Goal: Ask a question

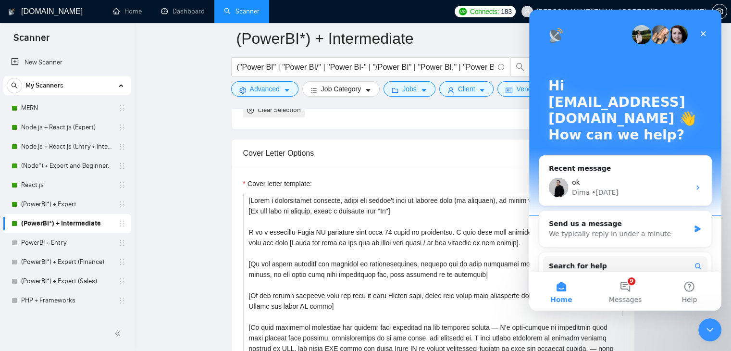
scroll to position [233, 0]
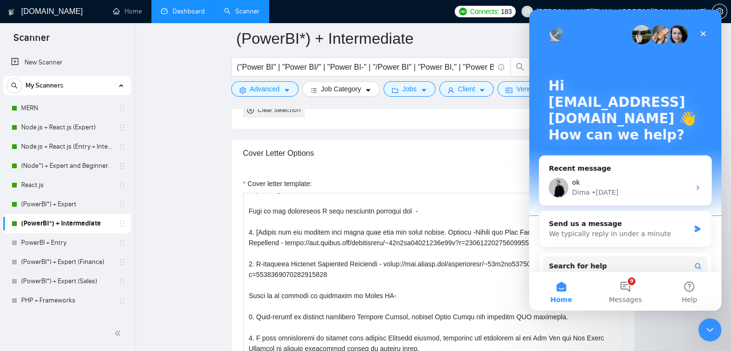
click at [179, 8] on link "Dashboard" at bounding box center [183, 11] width 44 height 8
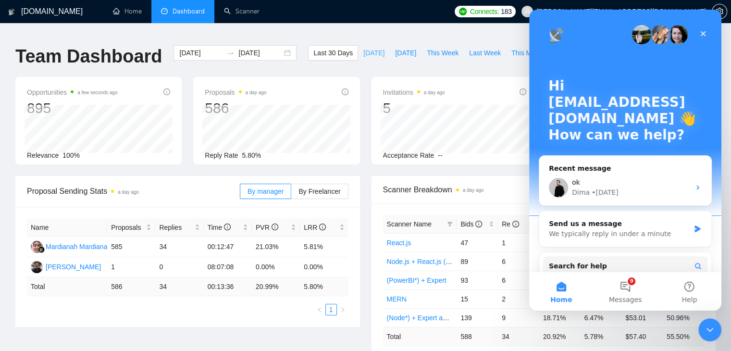
click at [364, 48] on span "[DATE]" at bounding box center [374, 53] width 21 height 11
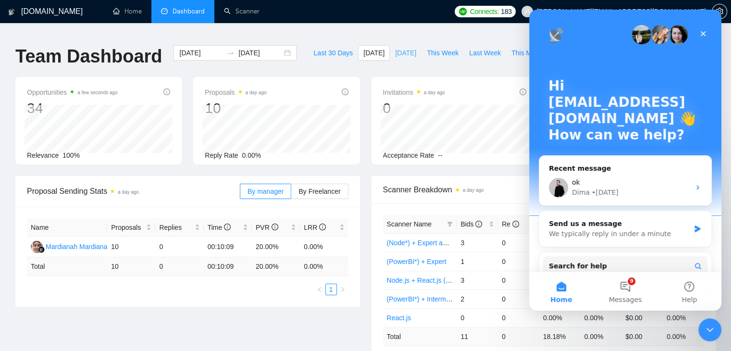
click at [408, 49] on span "[DATE]" at bounding box center [405, 53] width 21 height 11
type input "[DATE]"
click at [699, 36] on div "Close" at bounding box center [703, 33] width 17 height 17
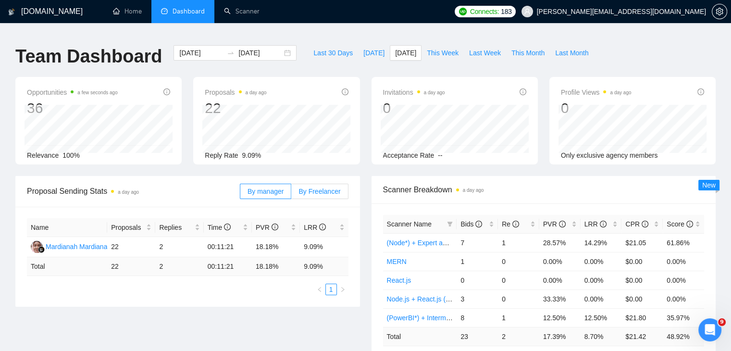
click at [336, 190] on label "By Freelancer" at bounding box center [319, 191] width 57 height 15
click at [291, 194] on input "By Freelancer" at bounding box center [291, 194] width 0 height 0
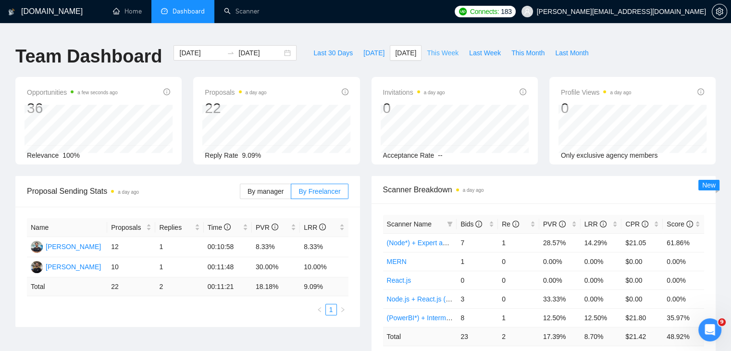
click at [434, 48] on span "This Week" at bounding box center [443, 53] width 32 height 11
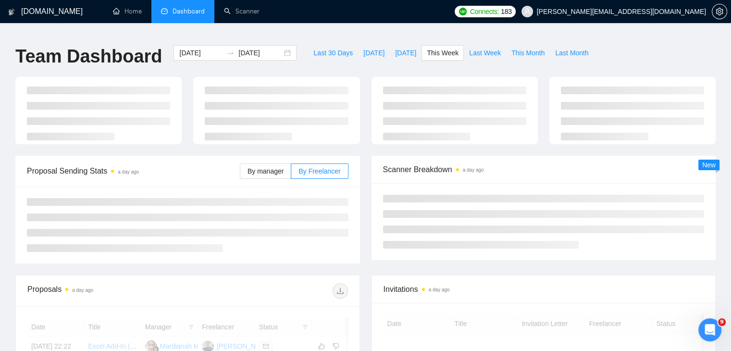
type input "[DATE]"
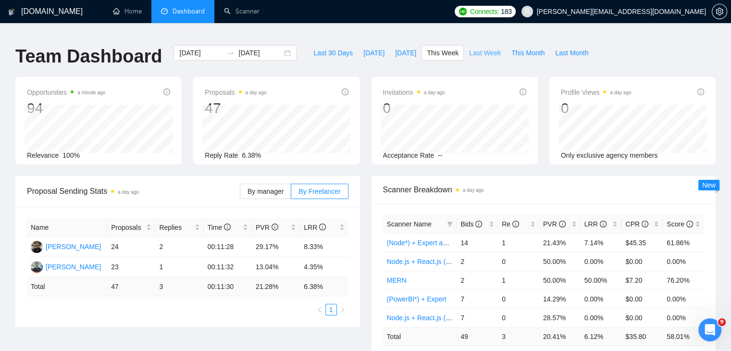
click at [475, 50] on span "Last Week" at bounding box center [485, 53] width 32 height 11
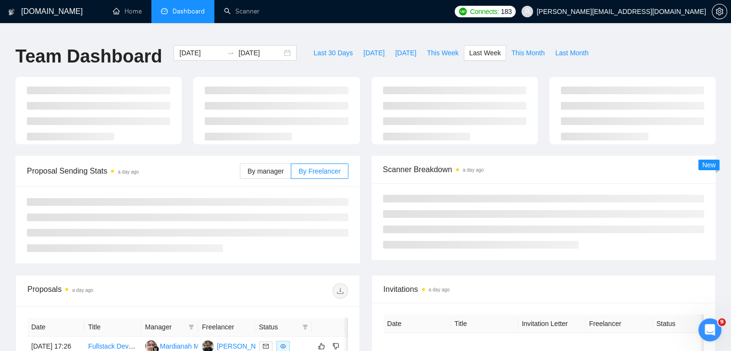
type input "[DATE]"
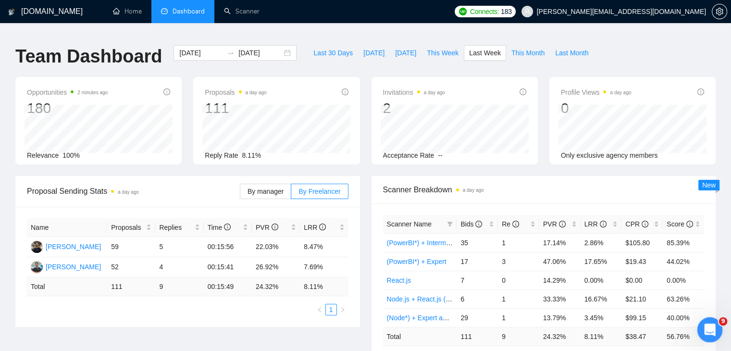
click at [714, 332] on div "Open Intercom Messenger" at bounding box center [709, 329] width 32 height 32
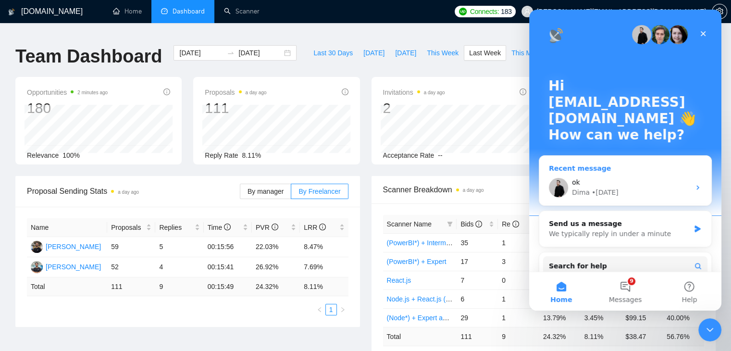
click at [619, 187] on div "ok" at bounding box center [631, 182] width 118 height 10
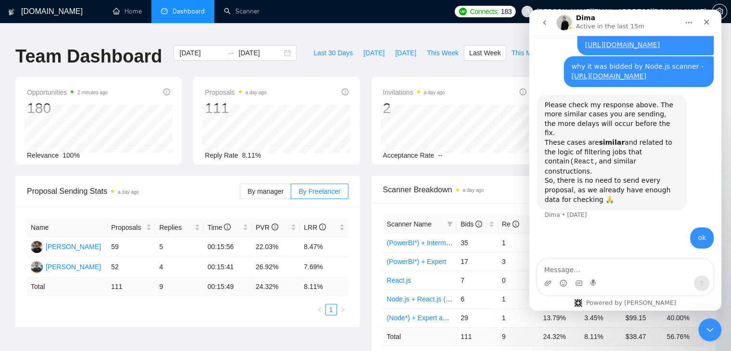
scroll to position [5414, 0]
click at [593, 270] on textarea "Message…" at bounding box center [626, 267] width 176 height 16
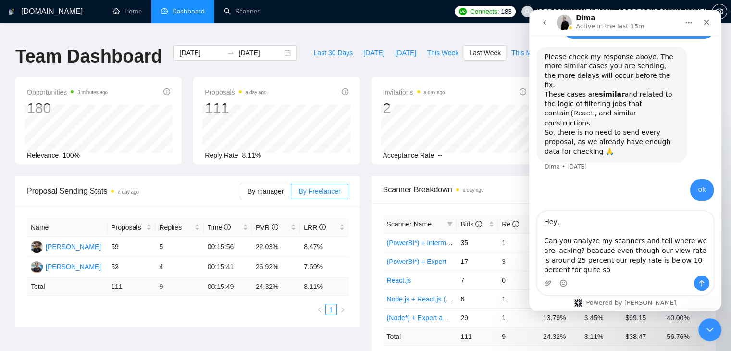
scroll to position [5462, 0]
type textarea "Hey, Can you analyze my scanners and tell where we are lacking? beacuse even th…"
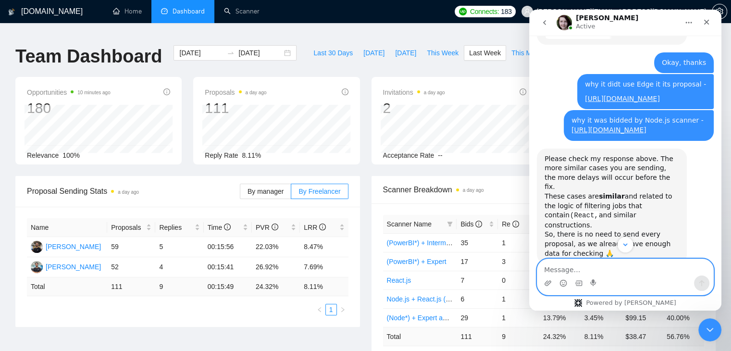
scroll to position [5586, 0]
